Goal: Task Accomplishment & Management: Use online tool/utility

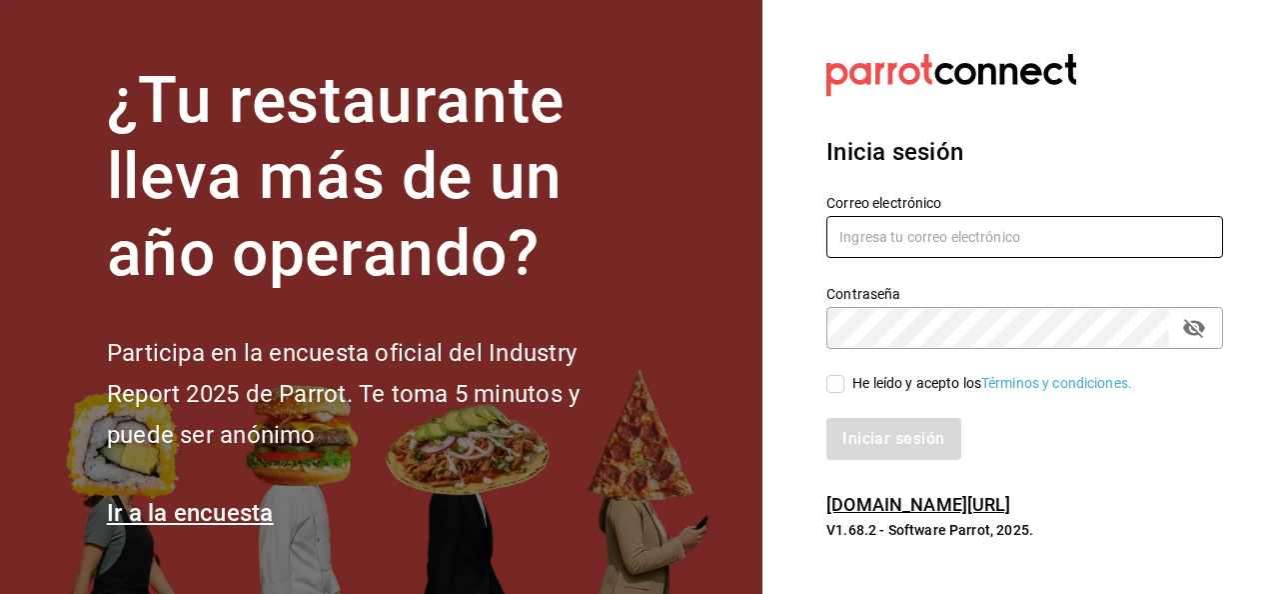
type input "luis.estrada@grupocosteno.com"
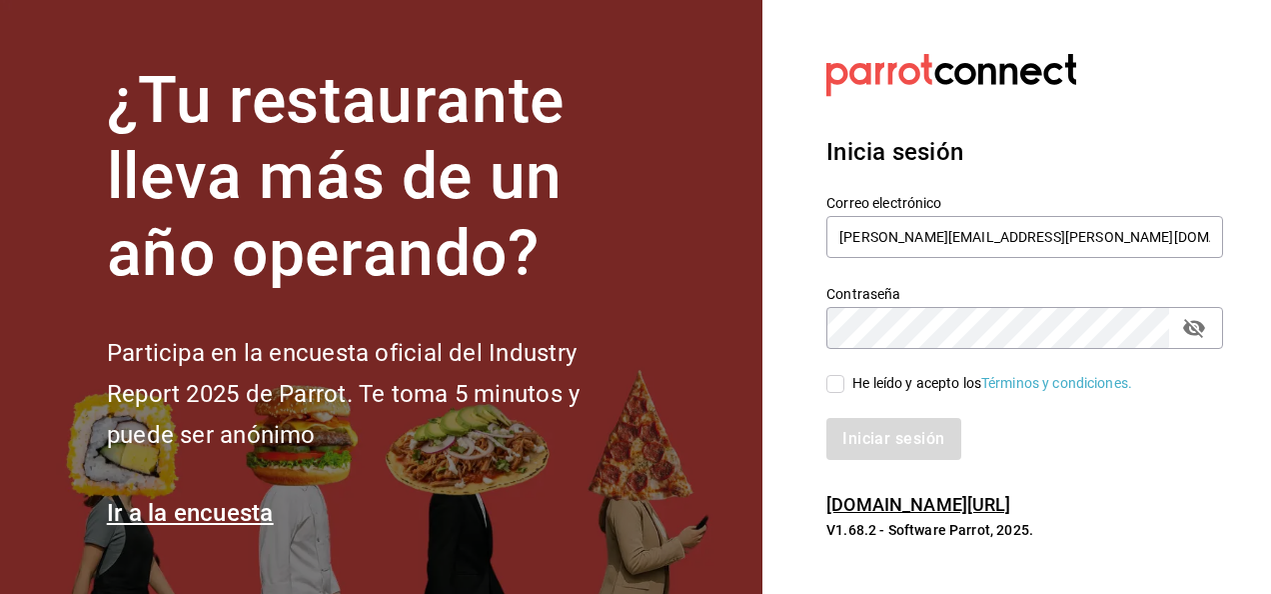
click at [831, 389] on input "He leído y acepto los Términos y condiciones." at bounding box center [835, 384] width 18 height 18
checkbox input "true"
click at [859, 424] on button "Iniciar sesión" at bounding box center [894, 439] width 136 height 42
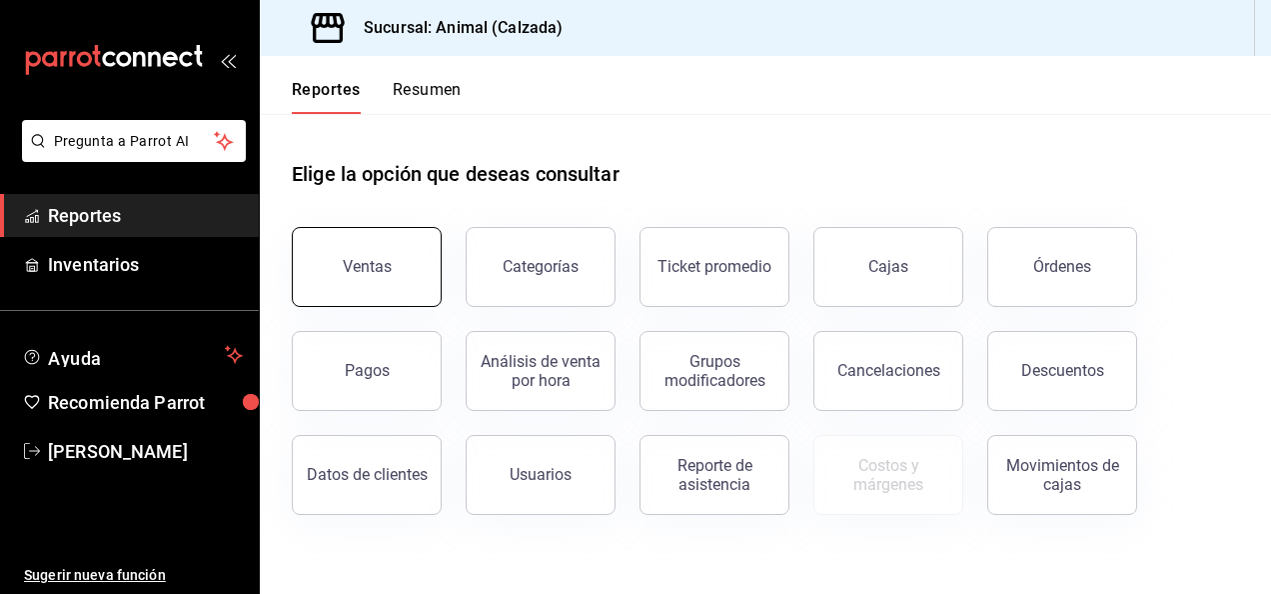
click at [328, 272] on button "Ventas" at bounding box center [367, 267] width 150 height 80
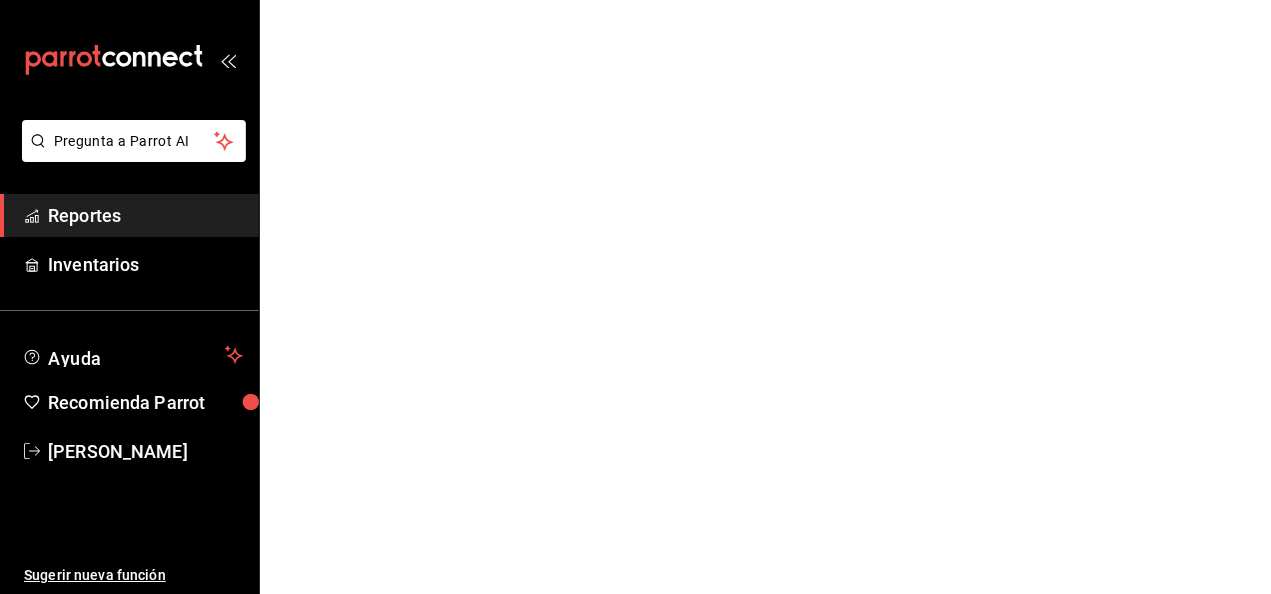
click at [328, 0] on html "Pregunta a Parrot AI Reportes Inventarios Ayuda Recomienda Parrot [PERSON_NAME]…" at bounding box center [635, 0] width 1271 height 0
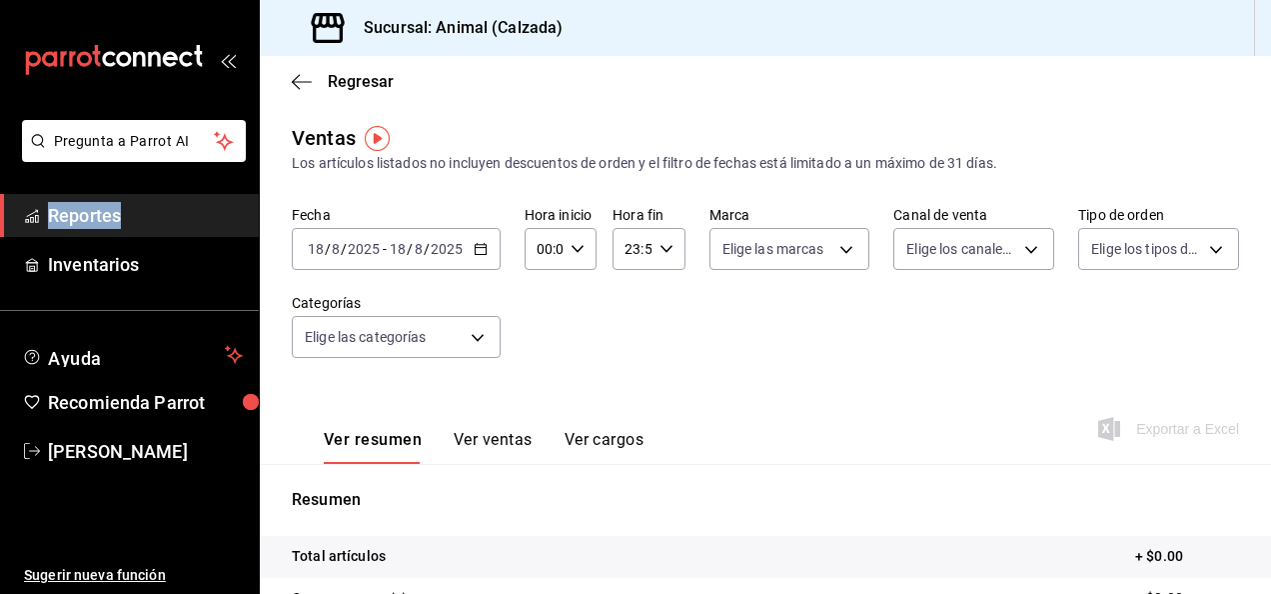
click at [484, 255] on \(Stroke\) "button" at bounding box center [481, 249] width 12 height 11
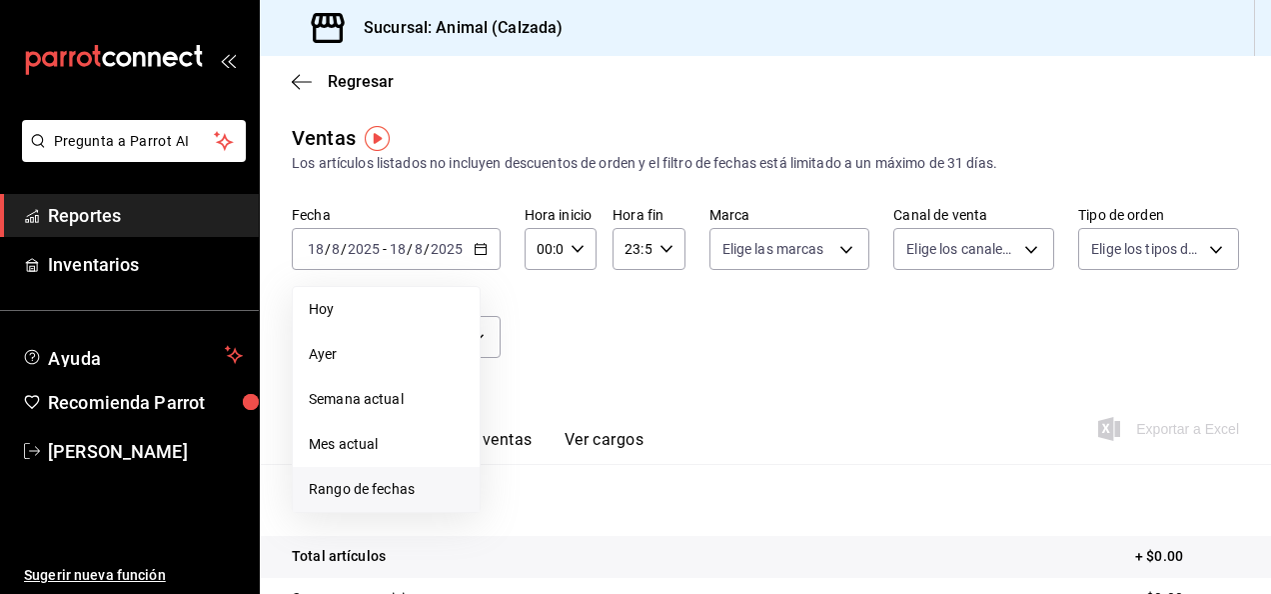
click at [385, 490] on span "Rango de fechas" at bounding box center [386, 489] width 155 height 21
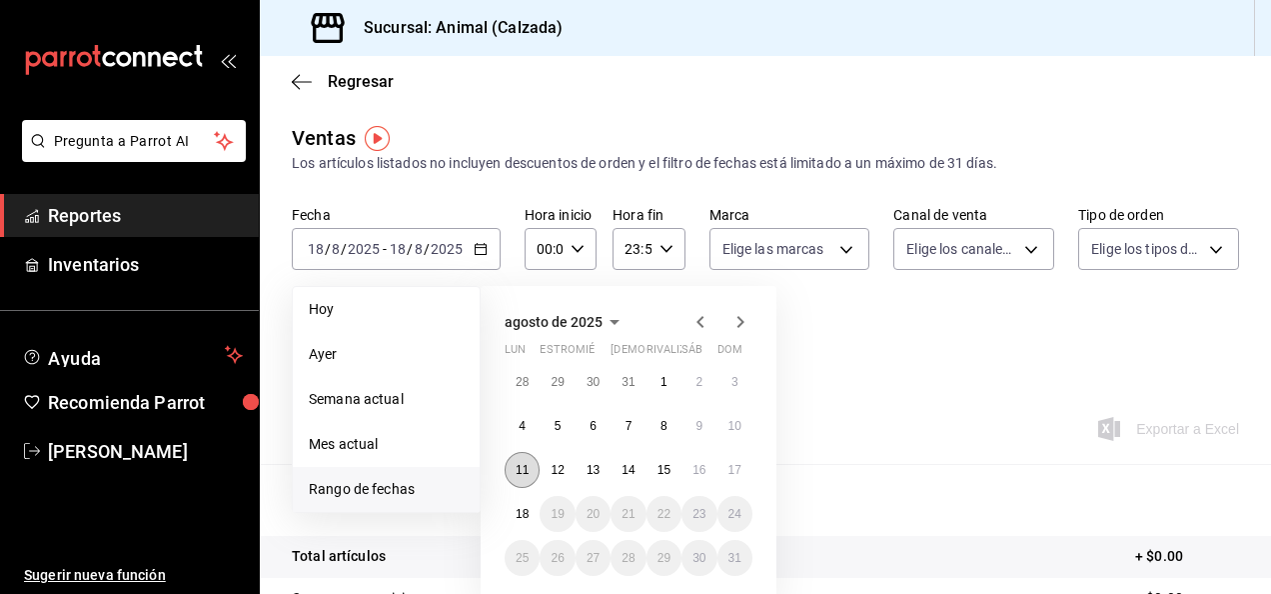
click at [521, 476] on abbr "11" at bounding box center [522, 470] width 13 height 14
click at [522, 500] on button "18" at bounding box center [522, 514] width 35 height 36
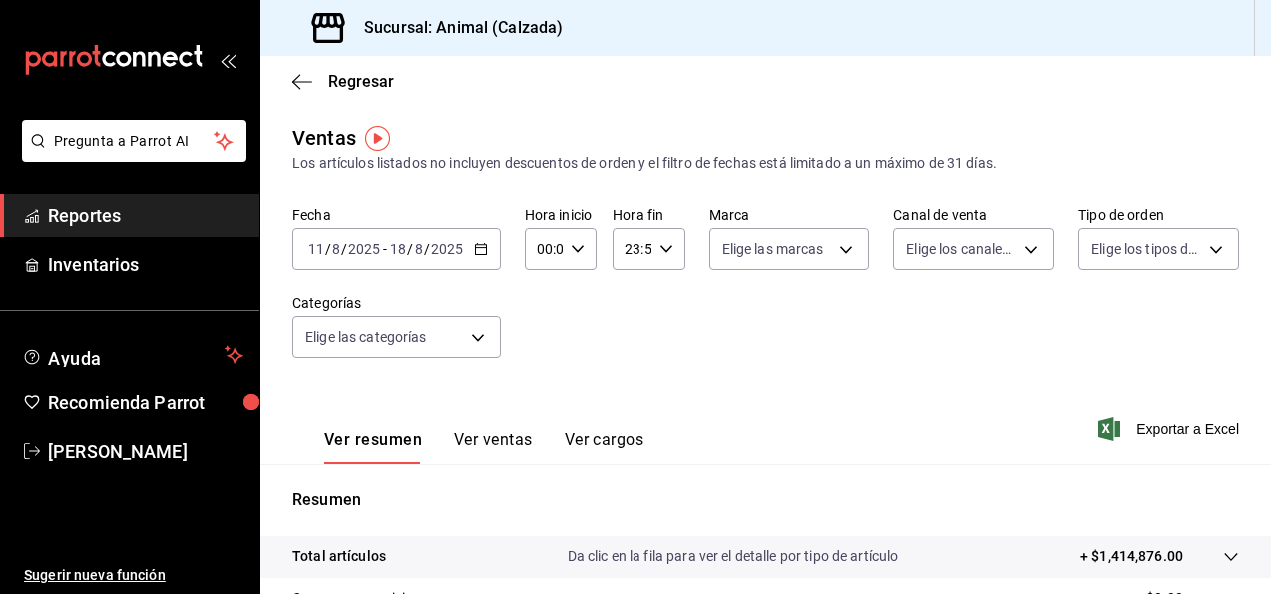
click at [575, 248] on icon "button" at bounding box center [578, 249] width 14 height 14
click at [543, 380] on span "05" at bounding box center [541, 378] width 4 height 16
type input "05:00"
click at [578, 296] on span "00" at bounding box center [577, 300] width 4 height 16
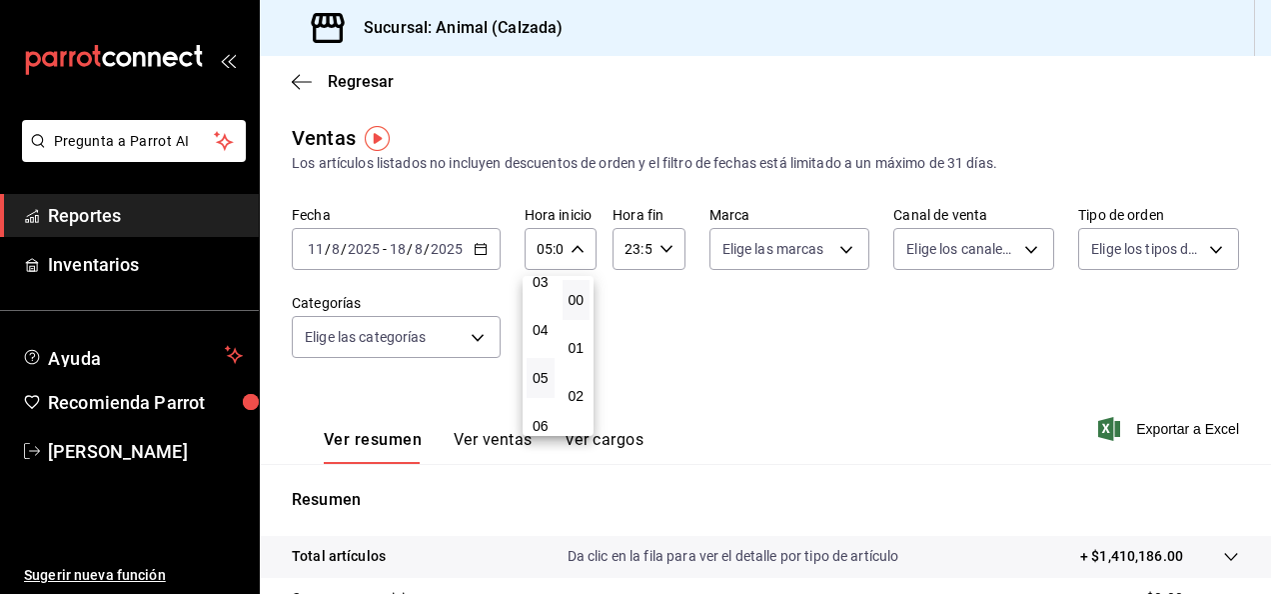
click at [665, 248] on div at bounding box center [635, 297] width 1271 height 594
click at [663, 251] on icon "button" at bounding box center [666, 249] width 14 height 14
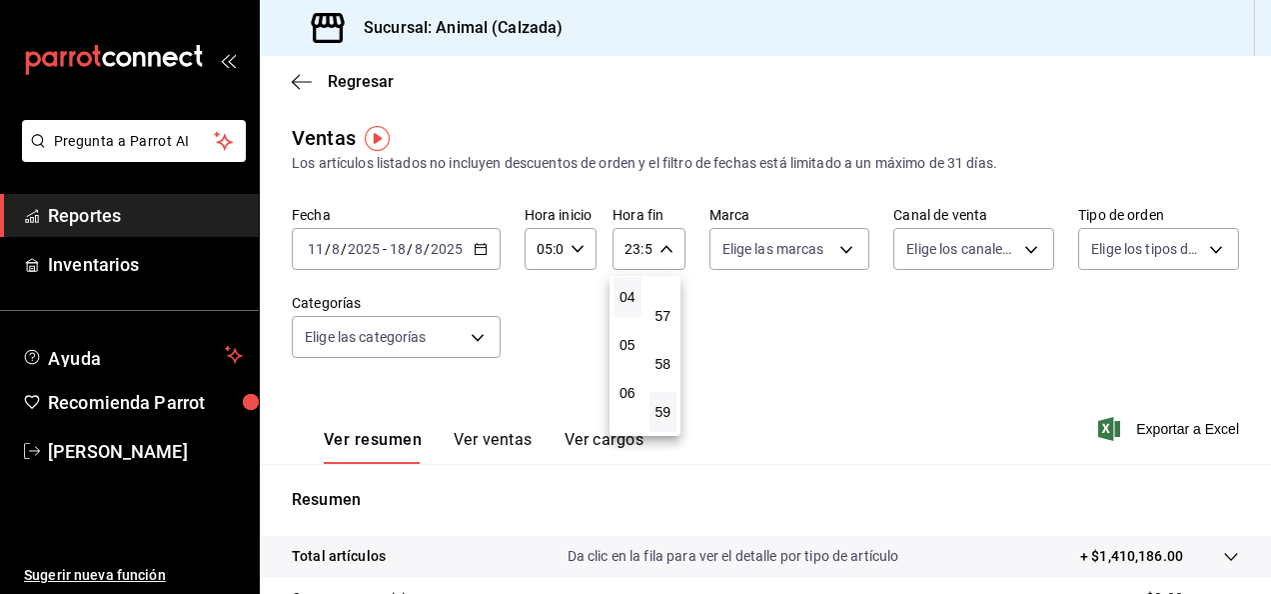
scroll to position [196, 0]
click at [625, 340] on span "05" at bounding box center [627, 344] width 4 height 16
click at [834, 247] on div at bounding box center [635, 297] width 1271 height 594
click at [659, 252] on icon "button" at bounding box center [666, 249] width 14 height 14
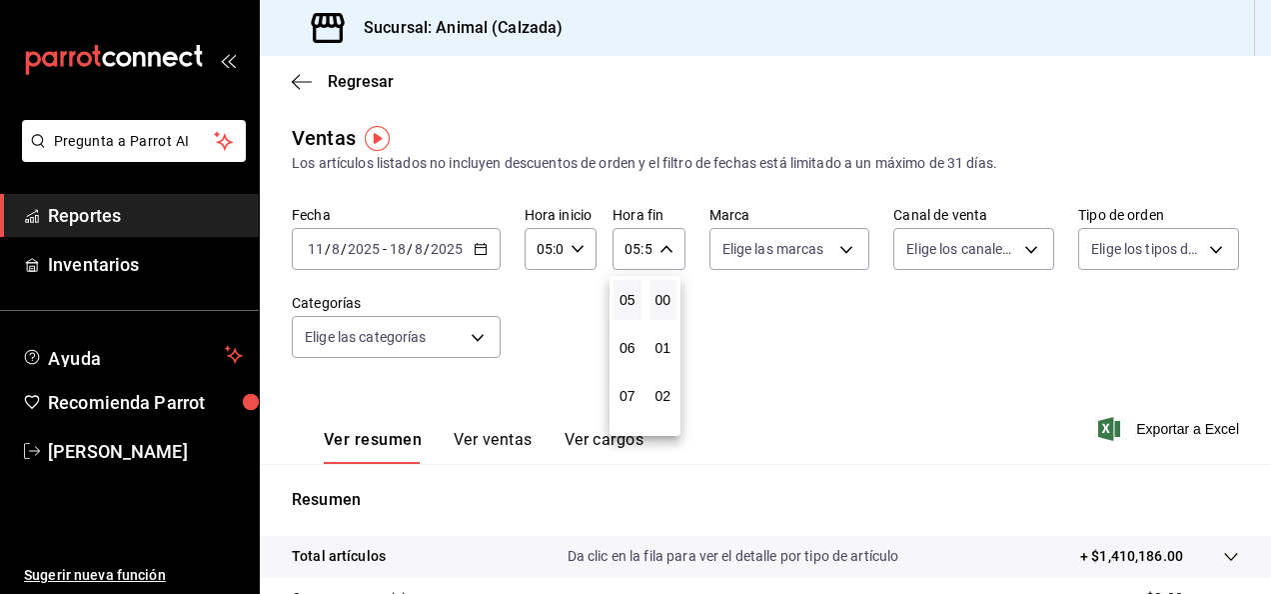
click at [662, 290] on button "00" at bounding box center [663, 300] width 28 height 40
type input "05:00"
click at [838, 241] on div at bounding box center [635, 297] width 1271 height 594
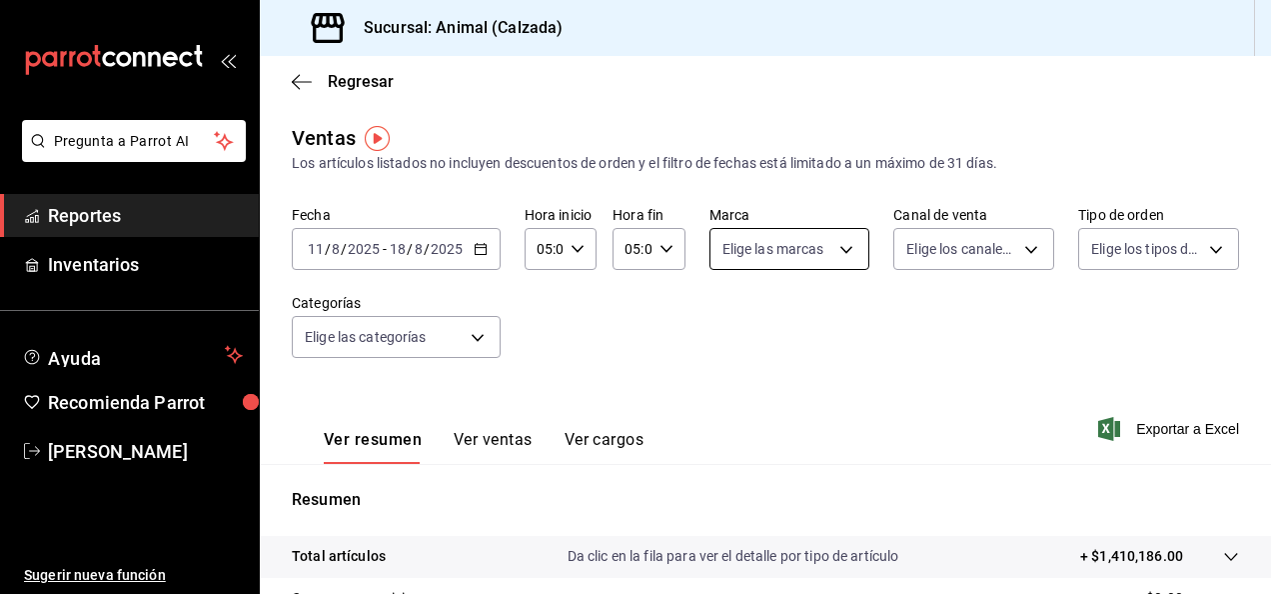
click at [838, 258] on body "Pregunta a Parrot AI Reportes Inventarios Ayuda Recomienda Parrot [PERSON_NAME]…" at bounding box center [635, 297] width 1271 height 594
click at [731, 323] on input "checkbox" at bounding box center [725, 327] width 18 height 18
checkbox input "true"
type input "e26472f3-9262-489d-bcba-4c6b034529c7"
checkbox input "true"
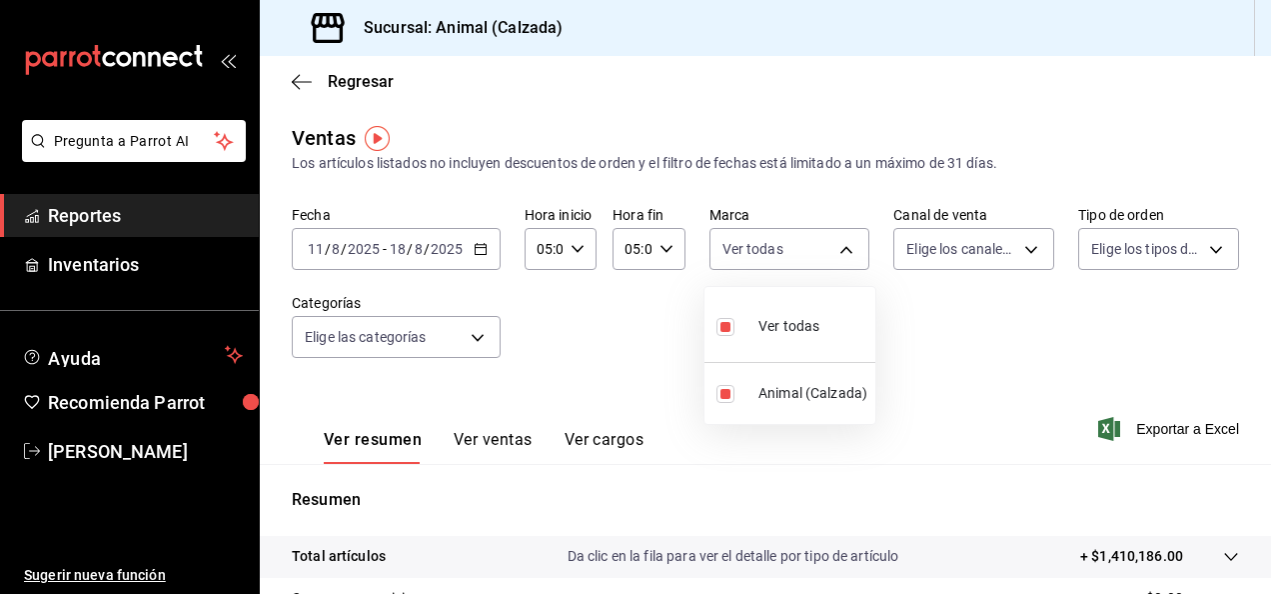
click at [1029, 252] on div at bounding box center [635, 297] width 1271 height 594
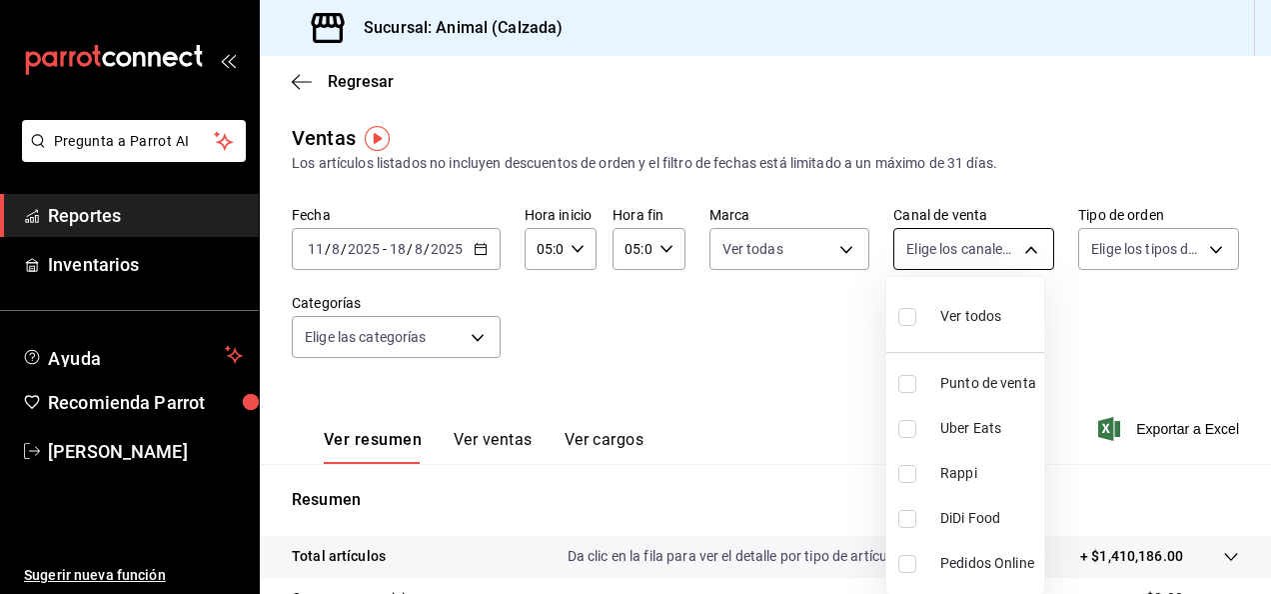
click at [1023, 253] on body "Pregunta a Parrot AI Reportes Inventarios Ayuda Recomienda Parrot [PERSON_NAME]…" at bounding box center [635, 297] width 1271 height 594
click at [909, 310] on input "checkbox" at bounding box center [907, 317] width 18 height 18
checkbox input "true"
type input "PARROT,UBER_EATS,RAPPI,DIDI_FOOD,ONLINE"
checkbox input "true"
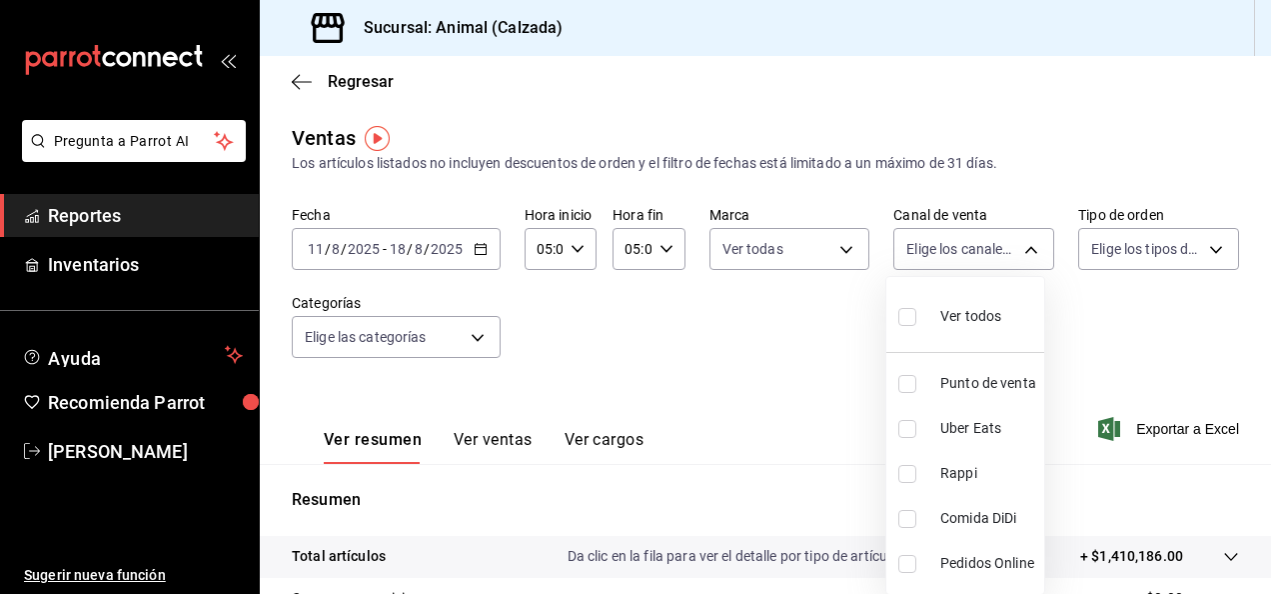
checkbox input "true"
click at [1203, 245] on div at bounding box center [635, 297] width 1271 height 594
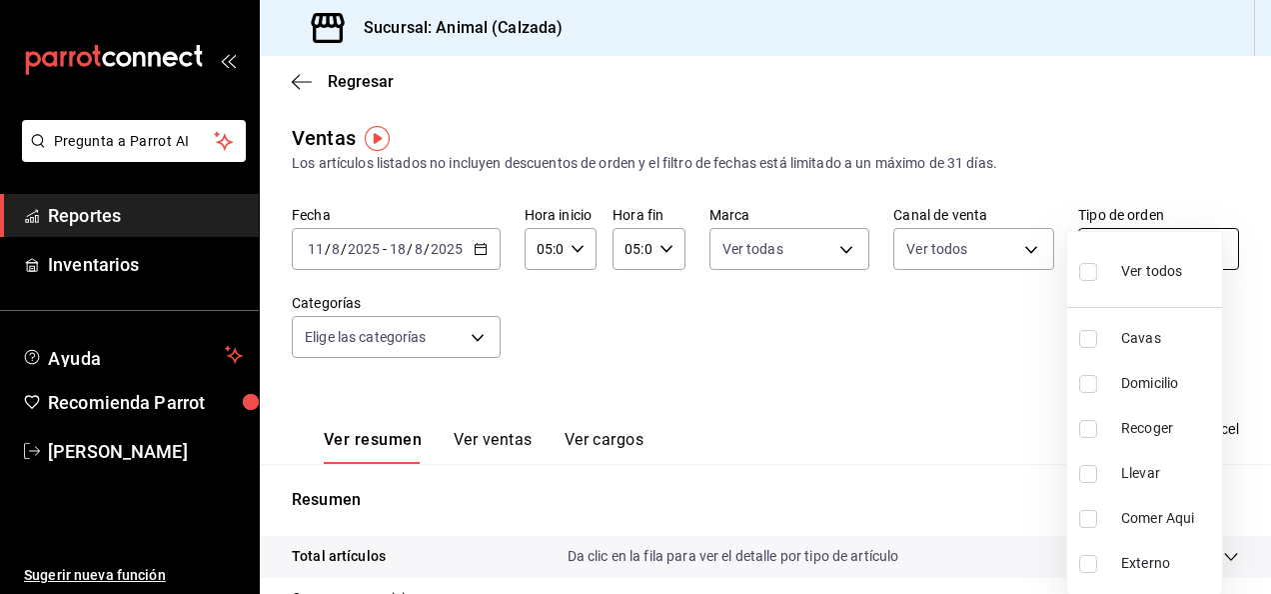
click at [1198, 244] on body "Pregunta a Parrot AI Reportes Inventarios Ayuda Recomienda Parrot [PERSON_NAME]…" at bounding box center [635, 297] width 1271 height 594
click at [1084, 275] on input "checkbox" at bounding box center [1088, 272] width 18 height 18
checkbox input "true"
type input "588630d3-b511-4bba-a729-32472510037f,54b7ae00-ca47-4ec1-b7ff-55842c0a2b62,92293…"
checkbox input "true"
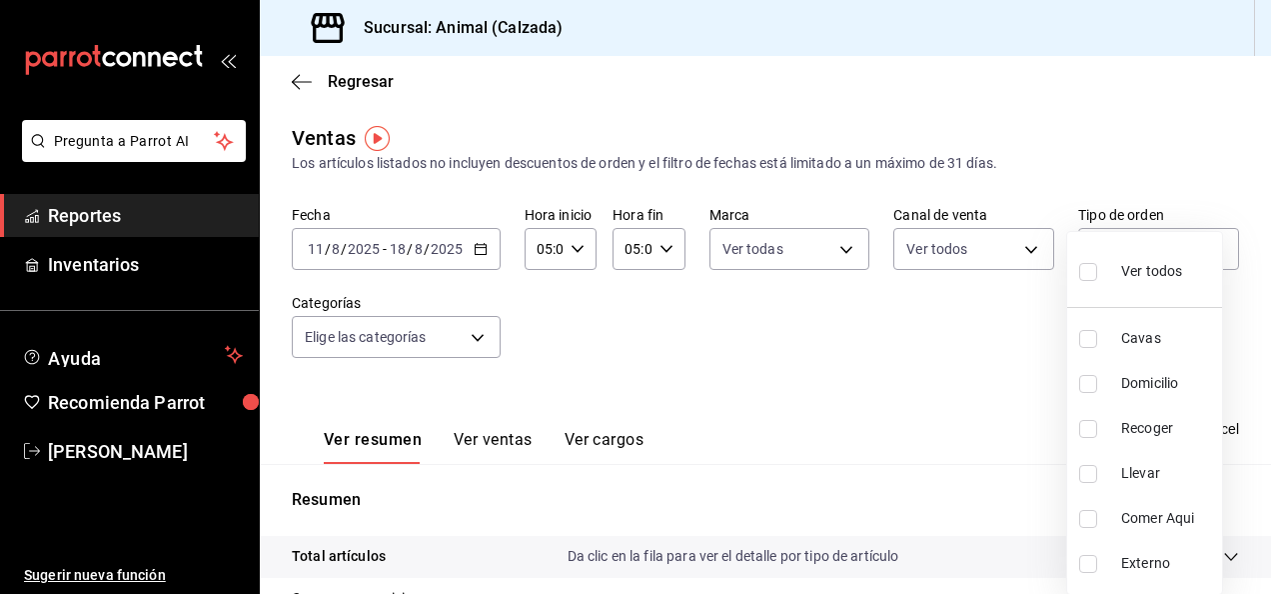
checkbox input "true"
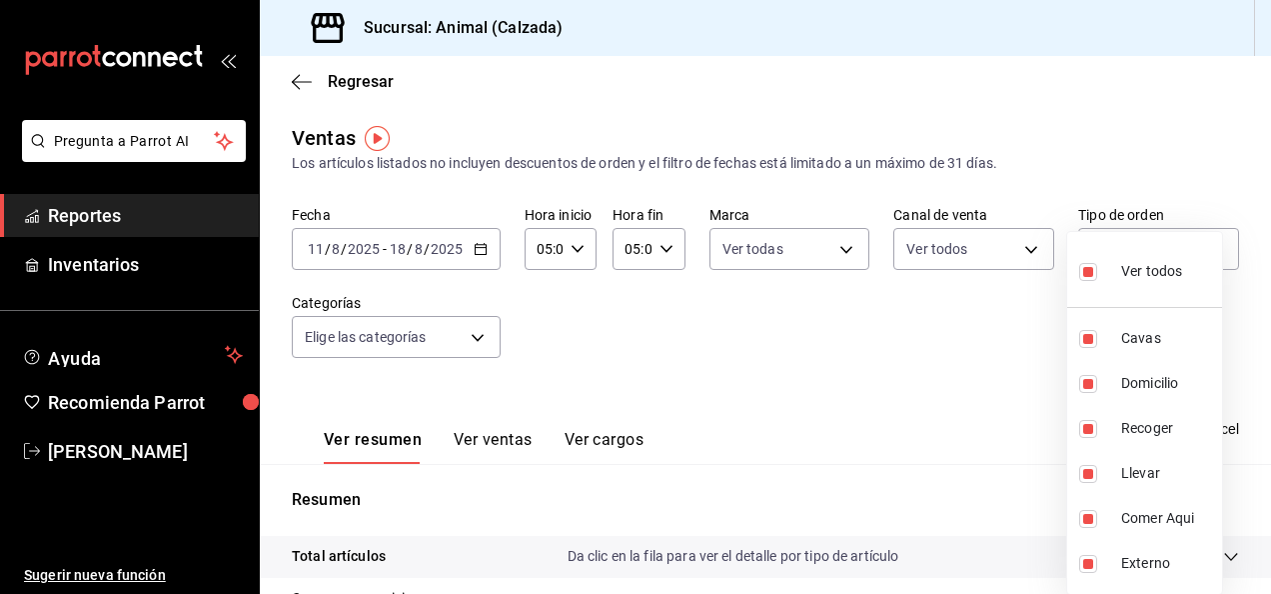
click at [472, 336] on div at bounding box center [635, 297] width 1271 height 594
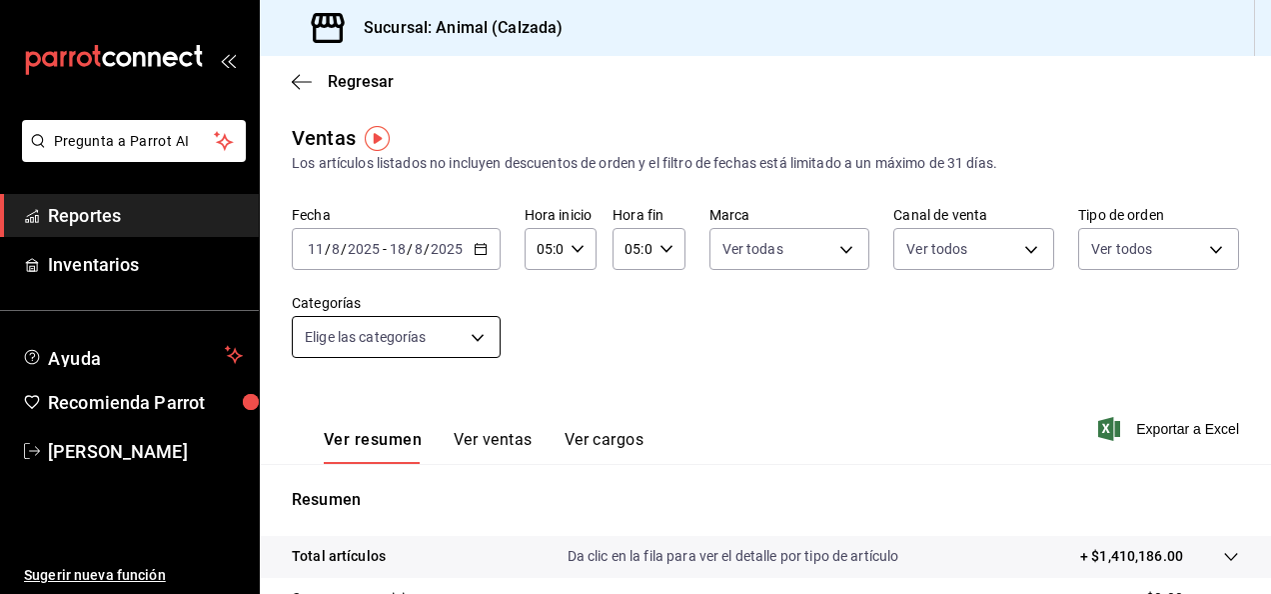
click at [473, 338] on body "Pregunta a Parrot AI Reportes Inventarios Ayuda Recomienda Parrot [PERSON_NAME]…" at bounding box center [635, 297] width 1271 height 594
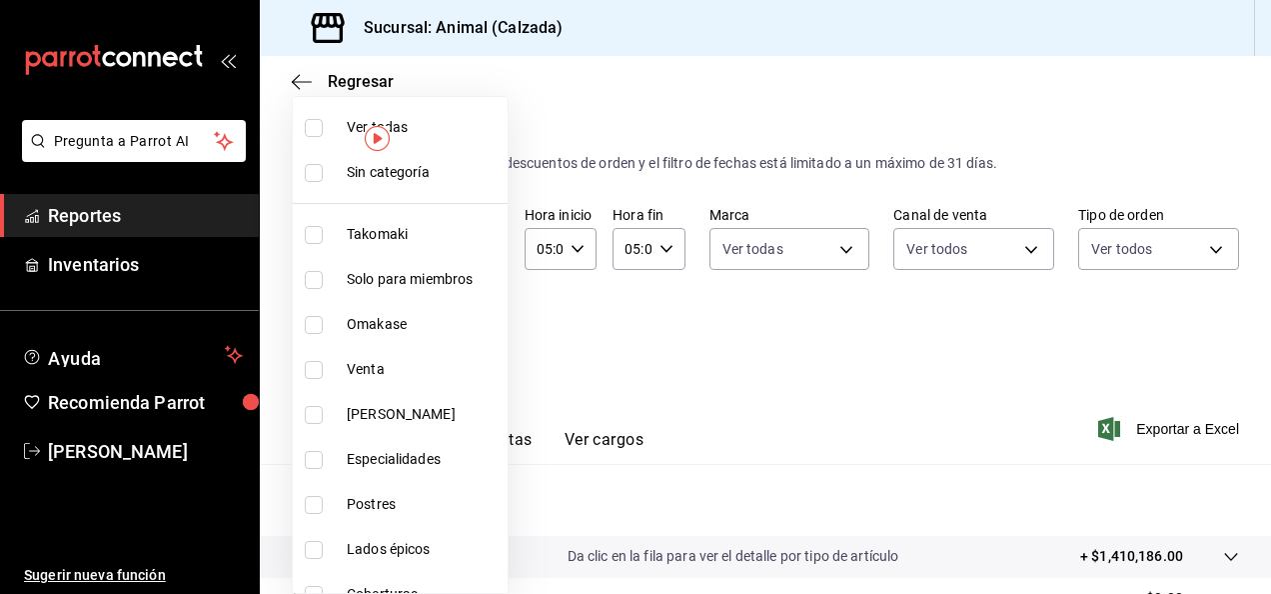
click at [316, 114] on li "Ver todas" at bounding box center [400, 127] width 215 height 45
type input "5d35a5f4-3063-4397-a550-a8f4eca83956,9bcdf976-3d2d-44f2-8aa2-d656f6bc4aaa,d84f4…"
checkbox input "true"
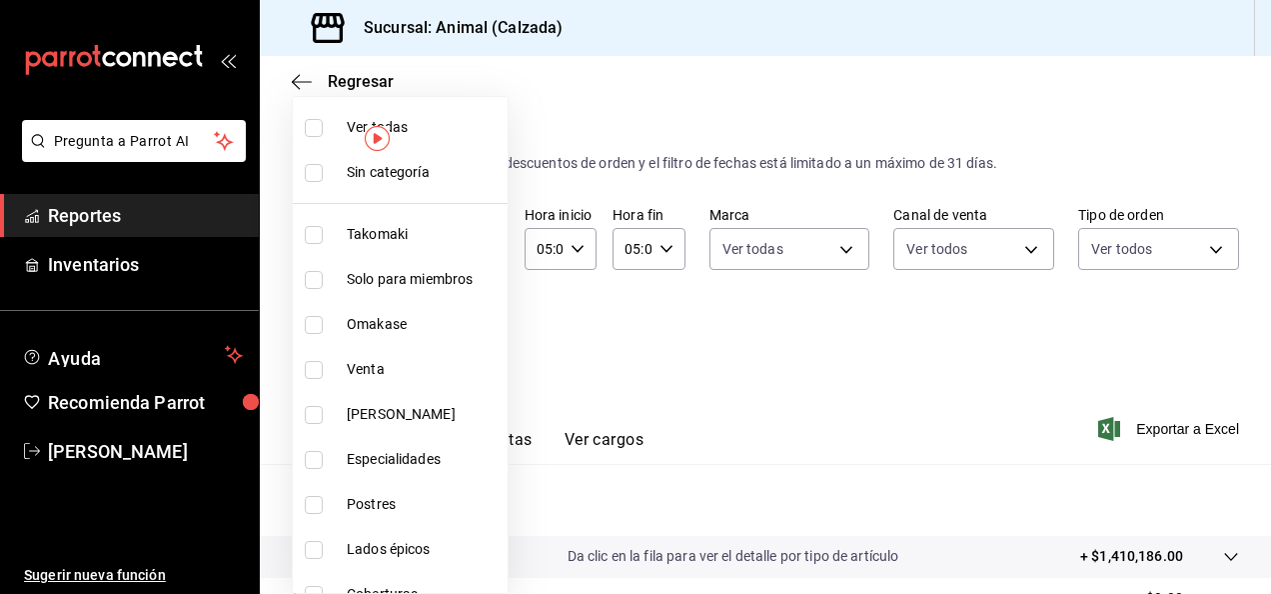
checkbox input "true"
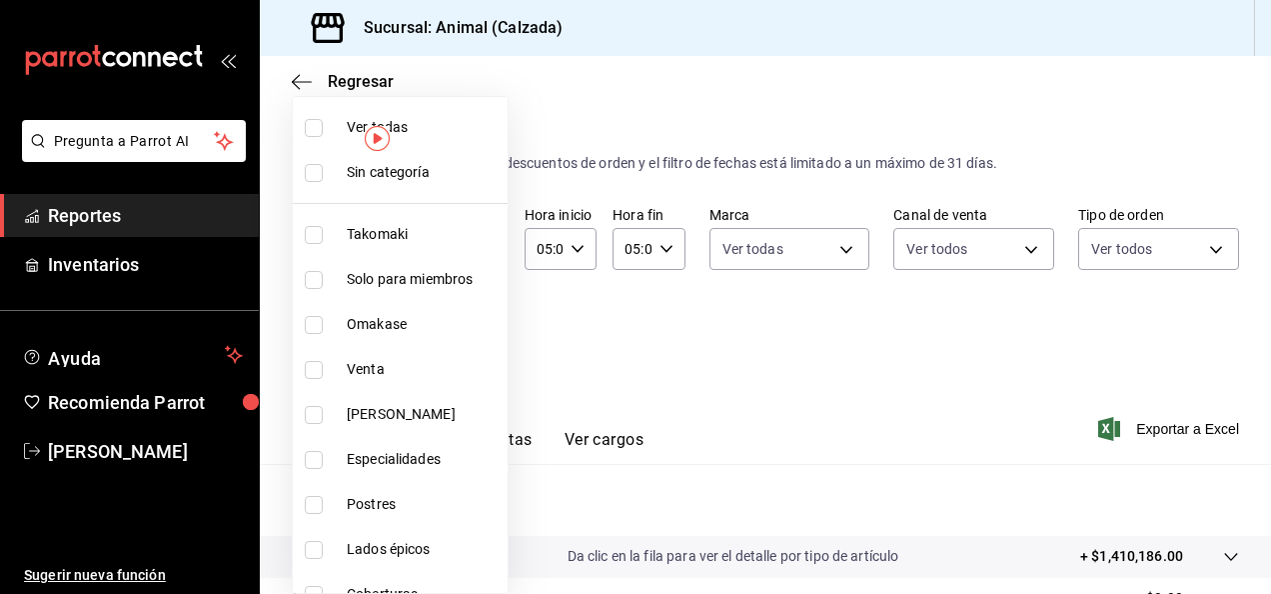
checkbox input "true"
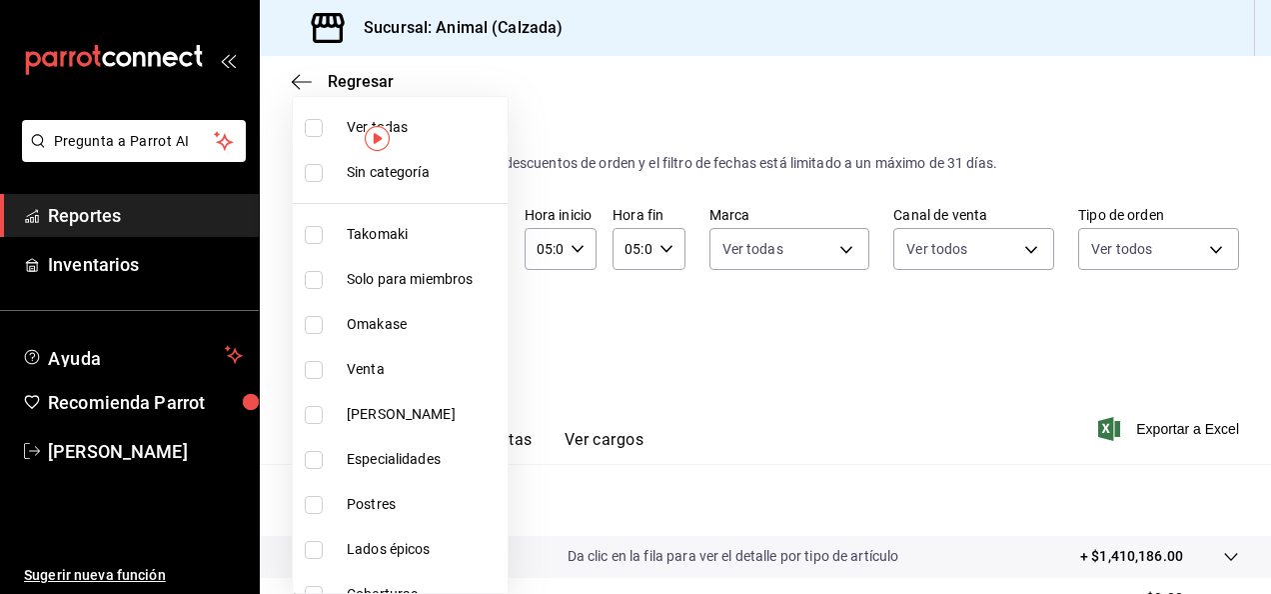
checkbox input "true"
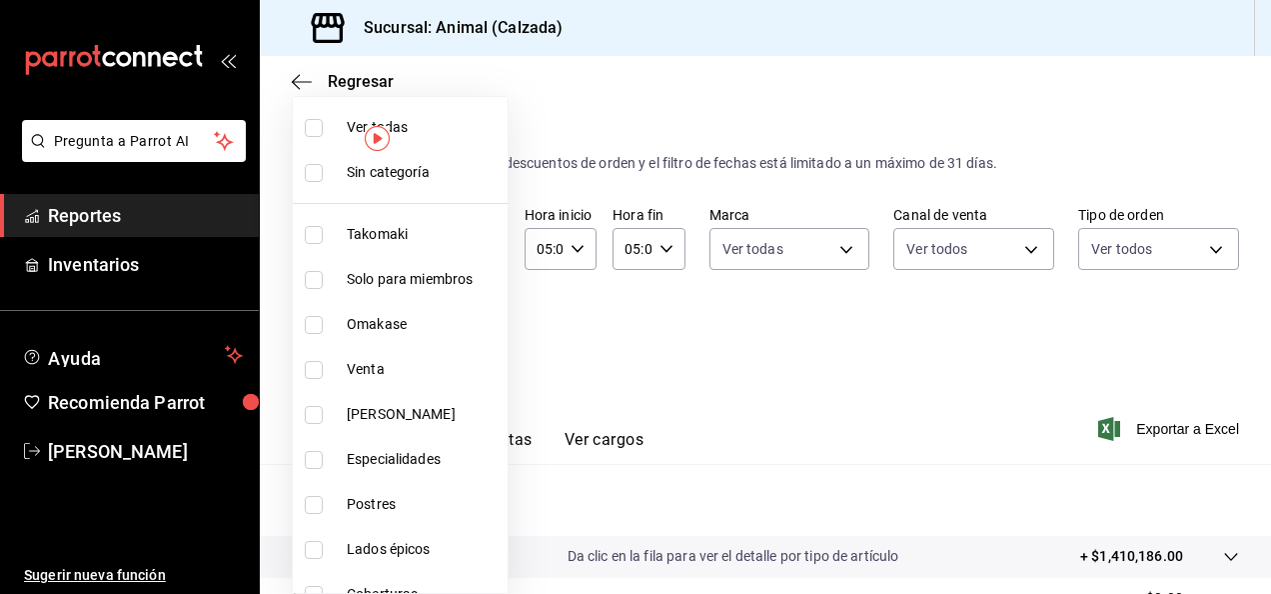
checkbox input "true"
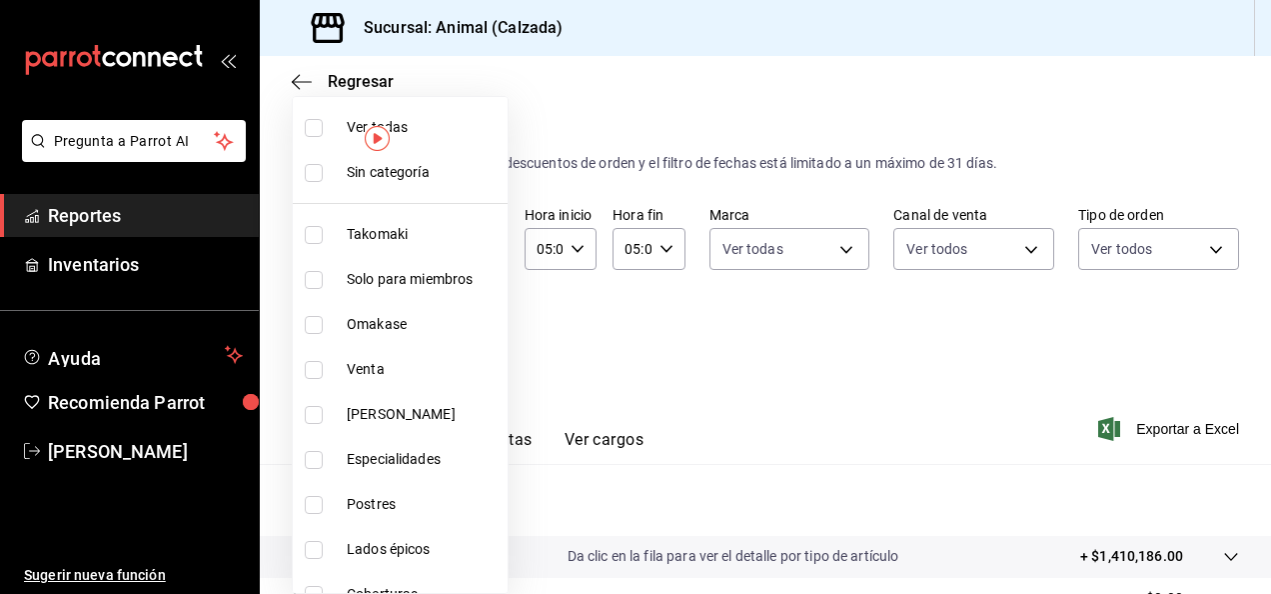
checkbox input "true"
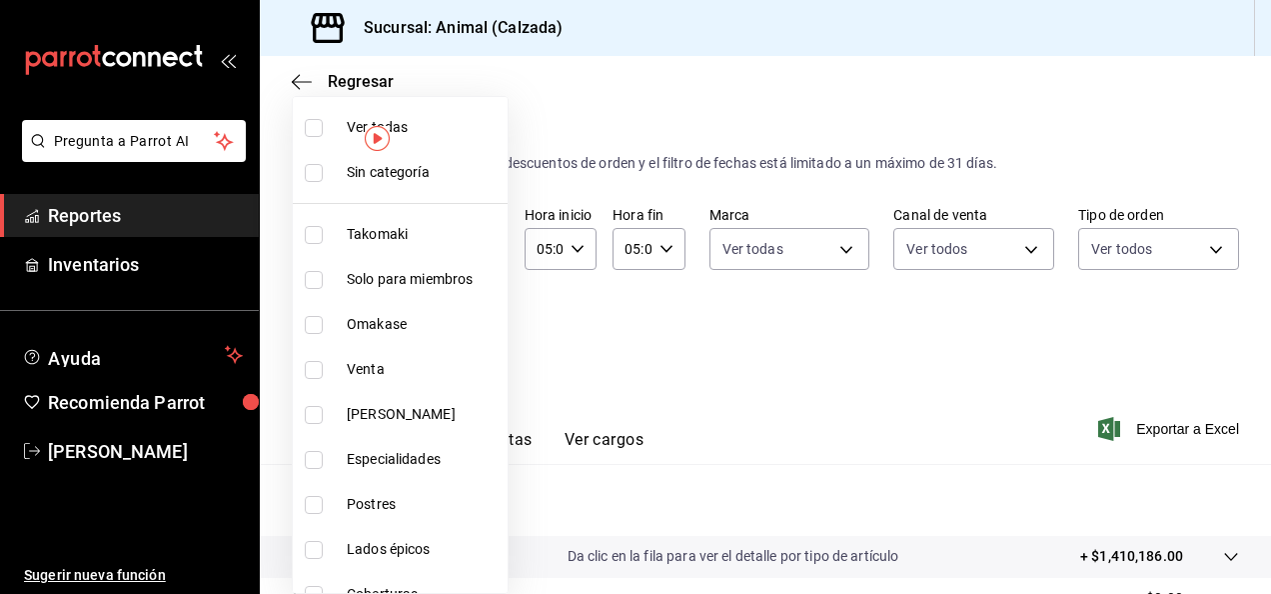
checkbox input "true"
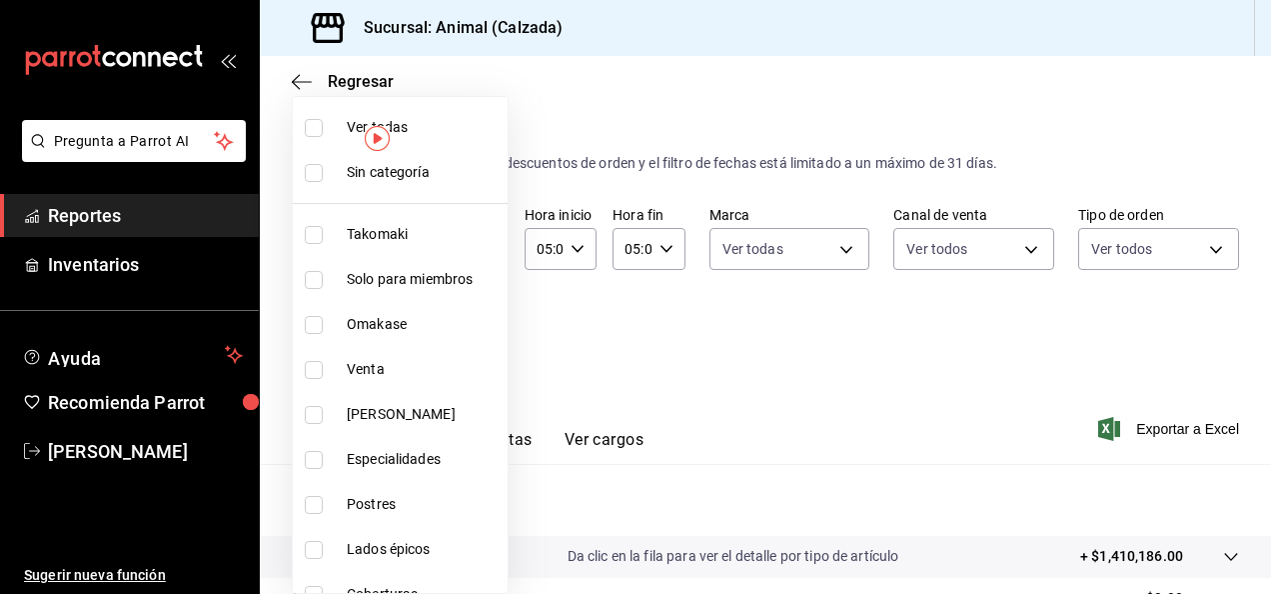
checkbox input "true"
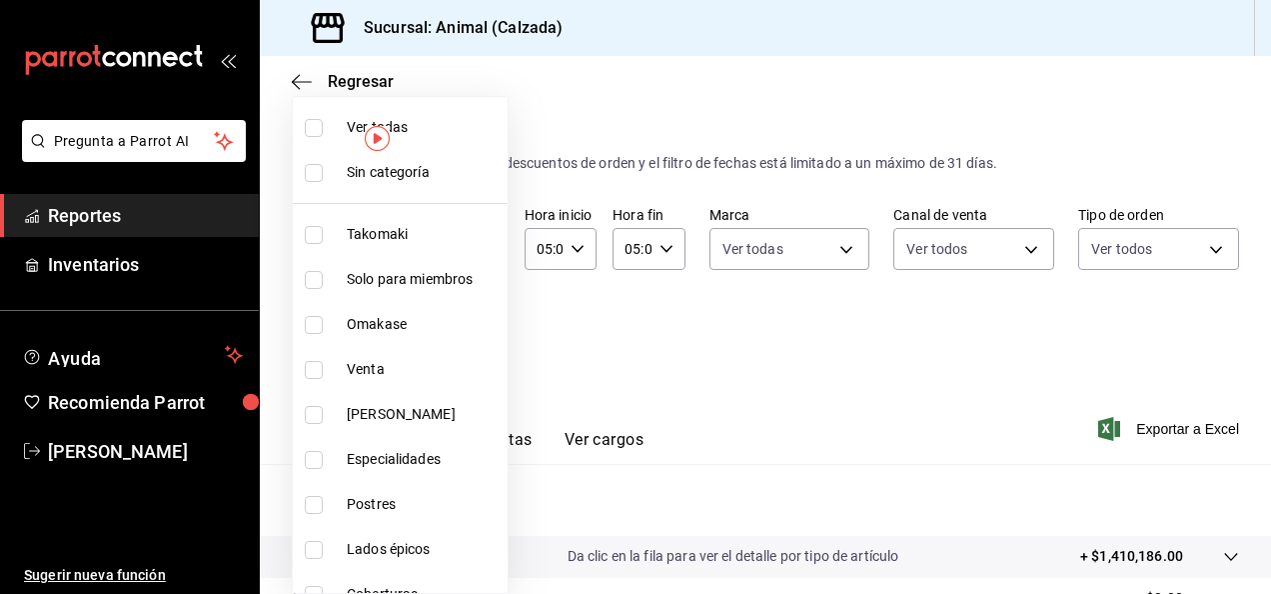
checkbox input "true"
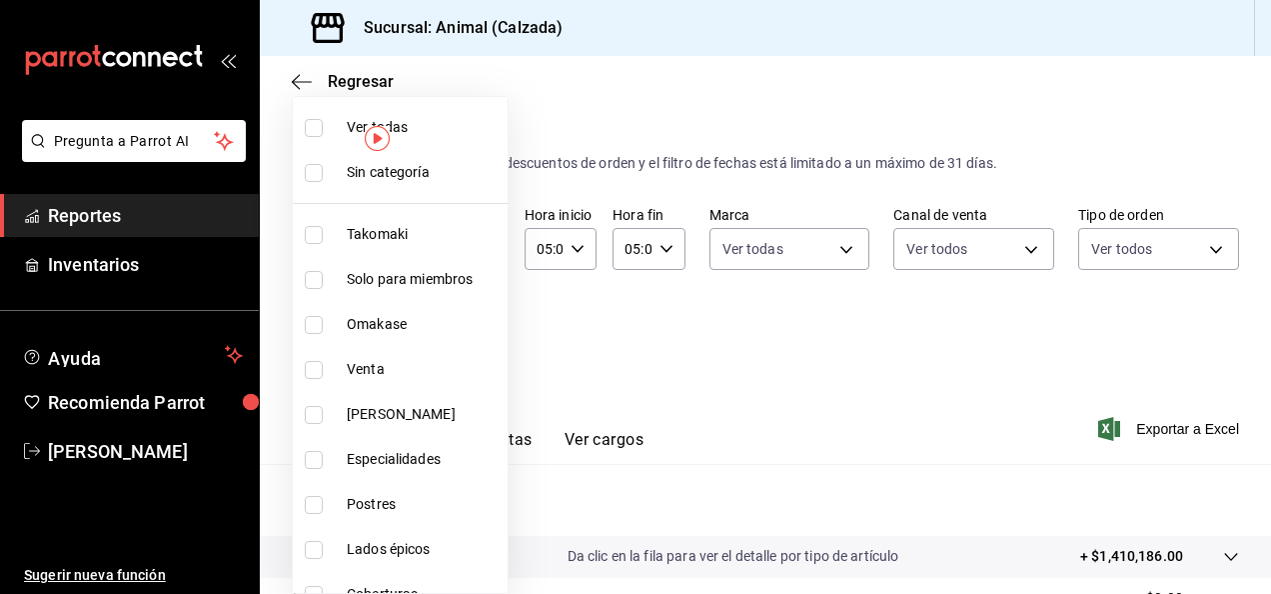
checkbox input "true"
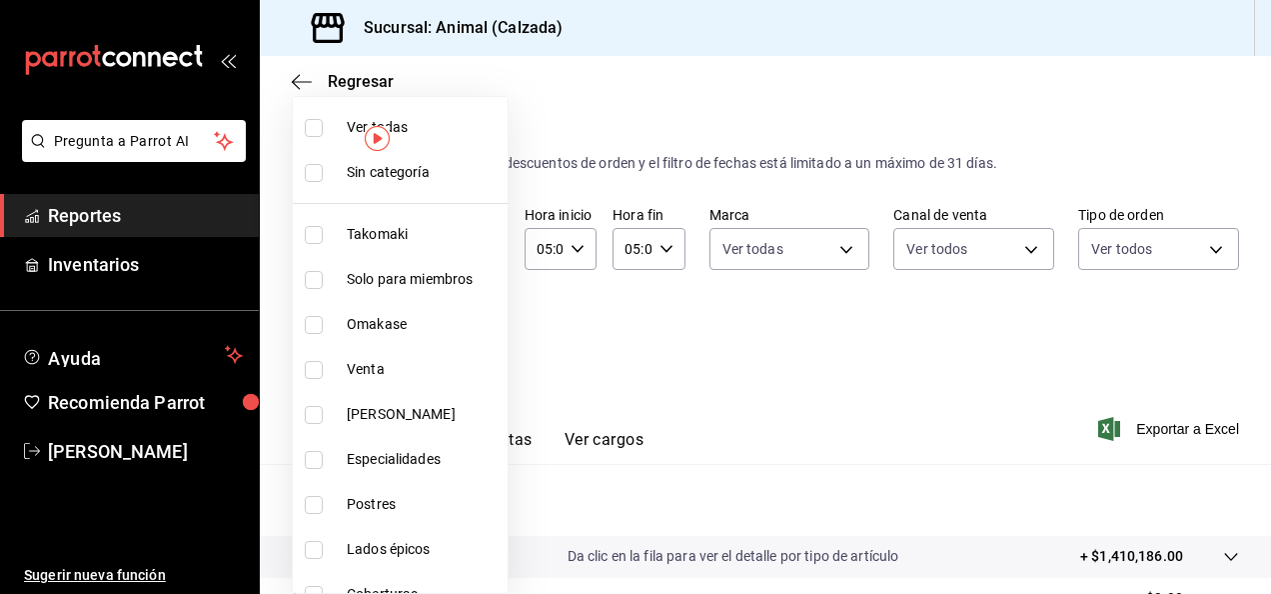
checkbox input "true"
click at [817, 362] on div at bounding box center [635, 297] width 1271 height 594
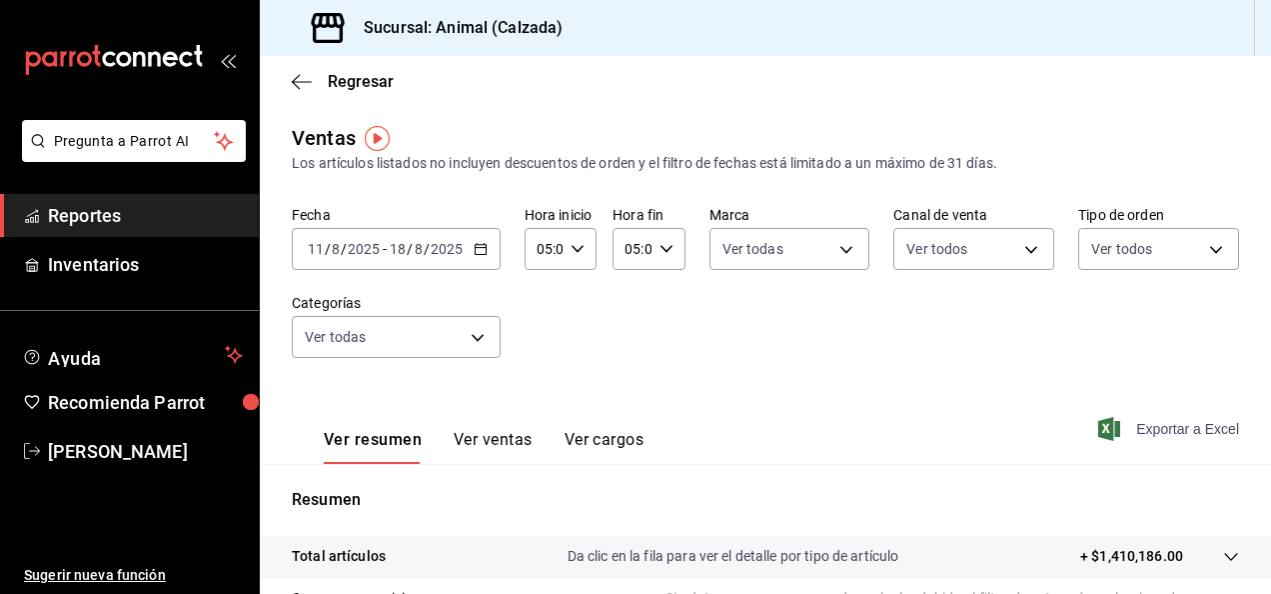
click at [1170, 425] on font "Exportar a Excel" at bounding box center [1187, 429] width 103 height 16
